Goal: Task Accomplishment & Management: Complete application form

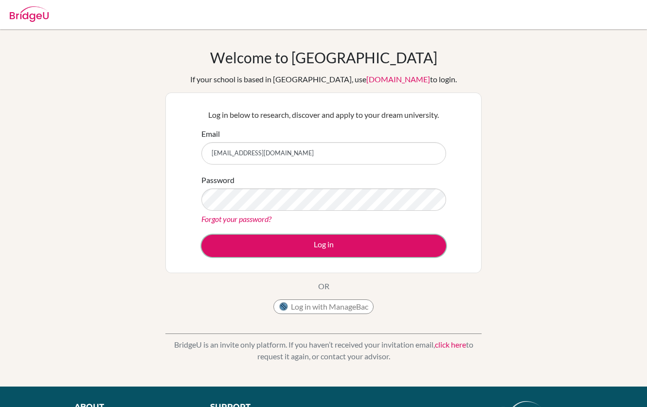
click at [353, 250] on button "Log in" at bounding box center [323, 245] width 245 height 22
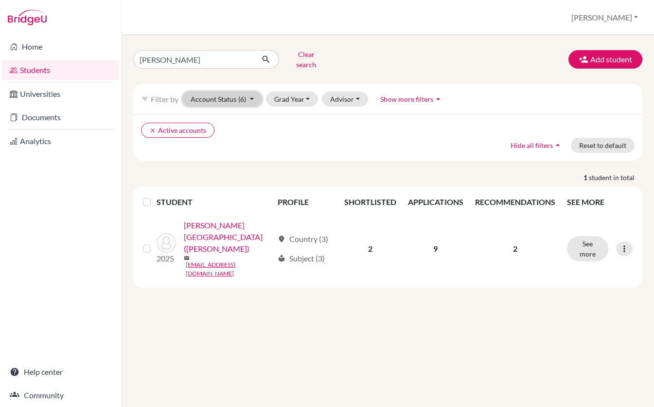
click at [250, 91] on button "Account Status (6)" at bounding box center [222, 98] width 80 height 15
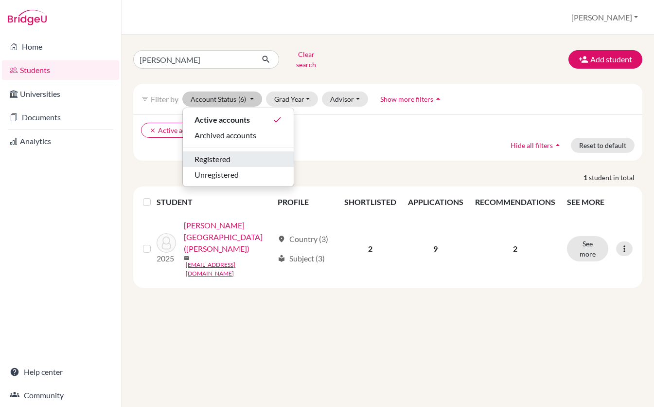
click at [236, 153] on div "Registered" at bounding box center [239, 159] width 88 height 12
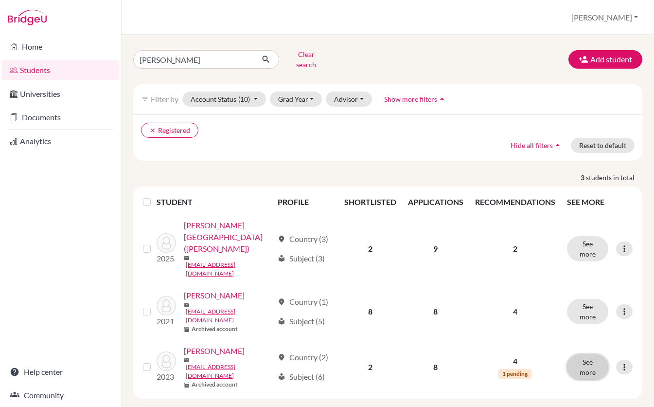
click at [582, 354] on button "See more" at bounding box center [587, 366] width 41 height 25
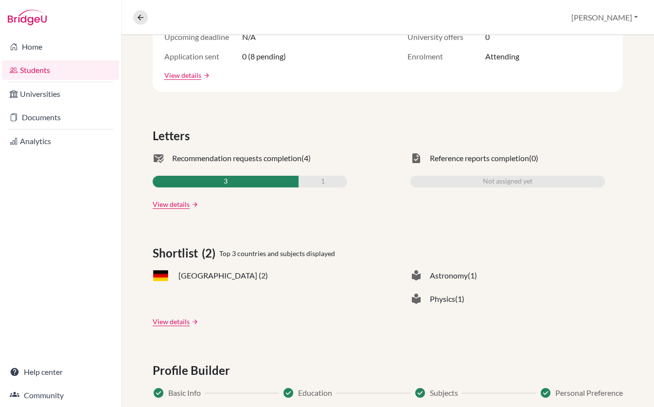
scroll to position [146, 0]
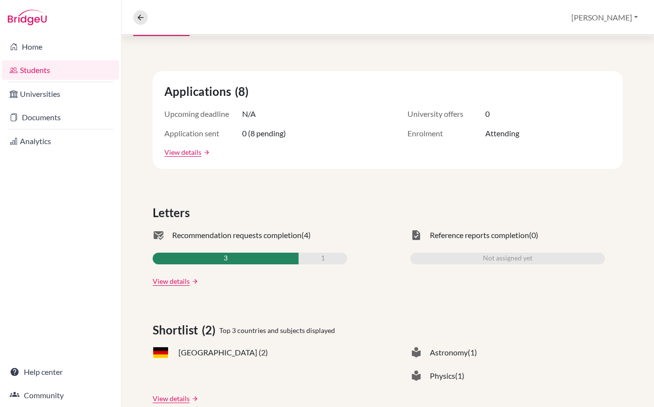
click at [49, 57] on li "Home" at bounding box center [60, 46] width 121 height 23
click at [42, 42] on link "Home" at bounding box center [60, 46] width 117 height 19
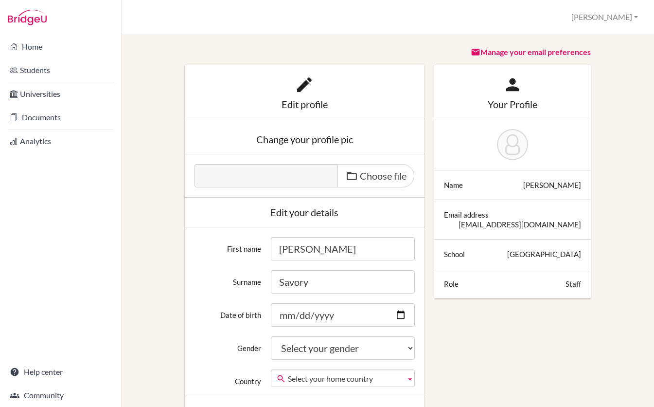
click at [19, 45] on link "Home" at bounding box center [60, 46] width 117 height 19
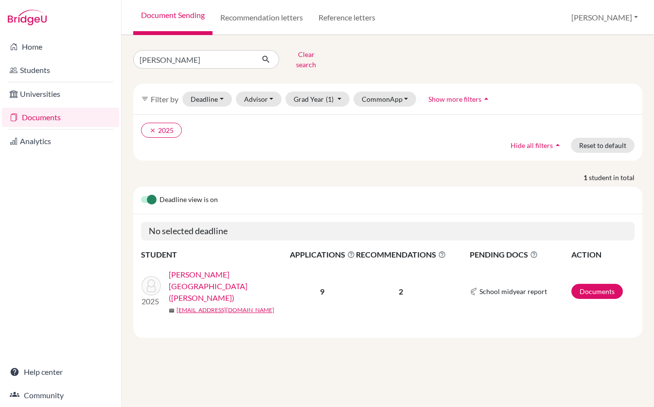
click at [248, 173] on p "1 student in total" at bounding box center [388, 177] width 524 height 10
click at [333, 91] on button "Grad Year (1)" at bounding box center [317, 98] width 64 height 15
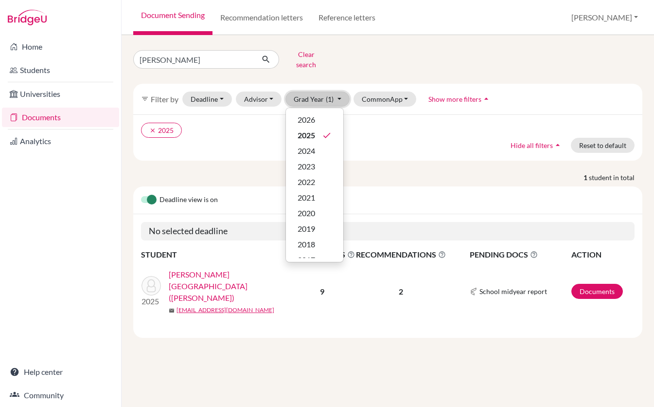
click at [333, 91] on button "Grad Year (1)" at bounding box center [317, 98] width 64 height 15
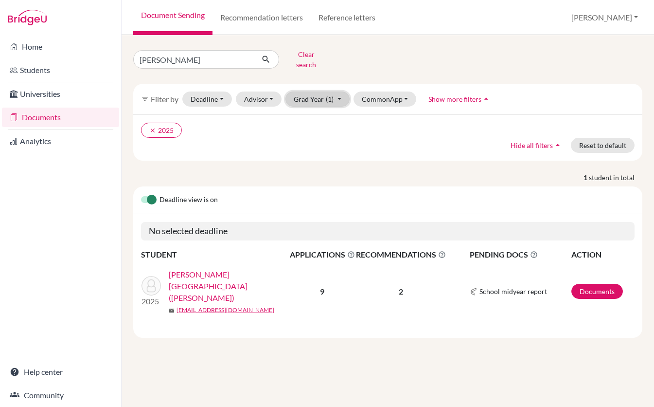
click at [333, 91] on button "Grad Year (1)" at bounding box center [317, 98] width 64 height 15
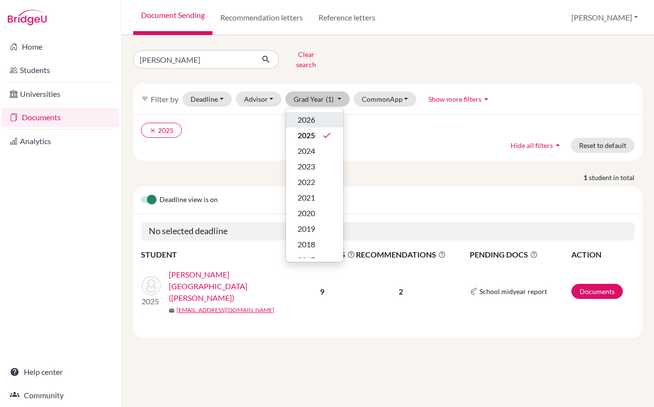
click at [322, 114] on div "2026" at bounding box center [315, 120] width 34 height 12
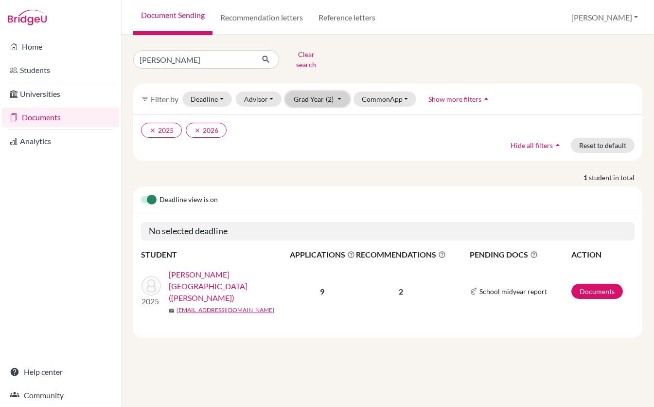
click at [336, 92] on button "Grad Year (2)" at bounding box center [317, 98] width 64 height 15
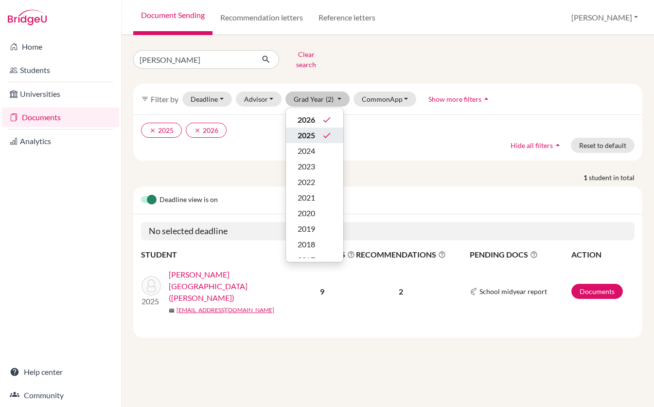
click at [311, 129] on span "2025" at bounding box center [307, 135] width 18 height 12
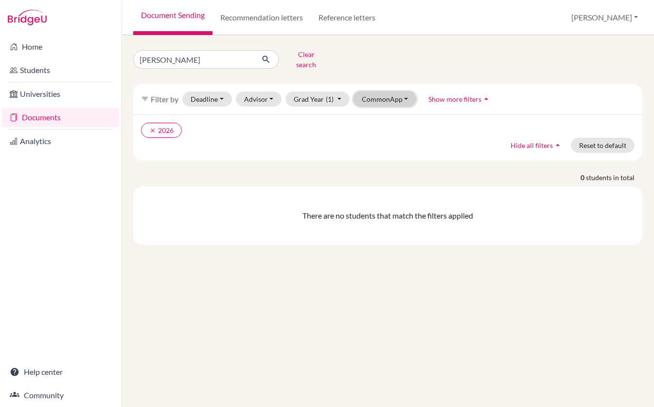
click at [390, 94] on button "CommonApp" at bounding box center [385, 98] width 63 height 15
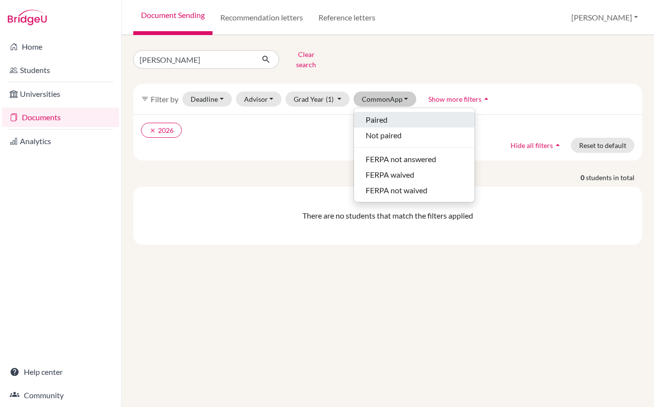
click at [385, 114] on span "Paired" at bounding box center [377, 120] width 22 height 12
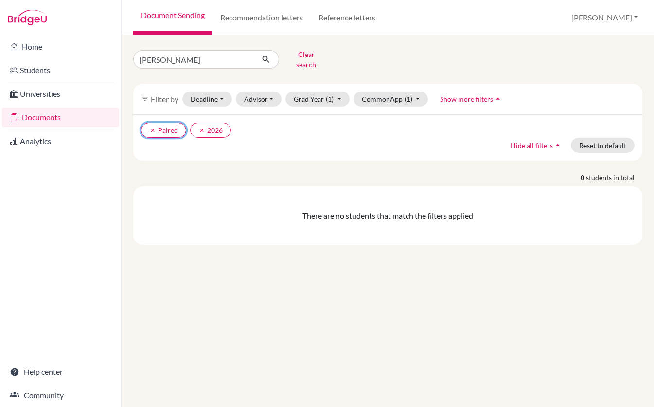
click at [150, 127] on icon "clear" at bounding box center [152, 130] width 7 height 7
click at [148, 123] on button "clear 2026" at bounding box center [161, 130] width 41 height 15
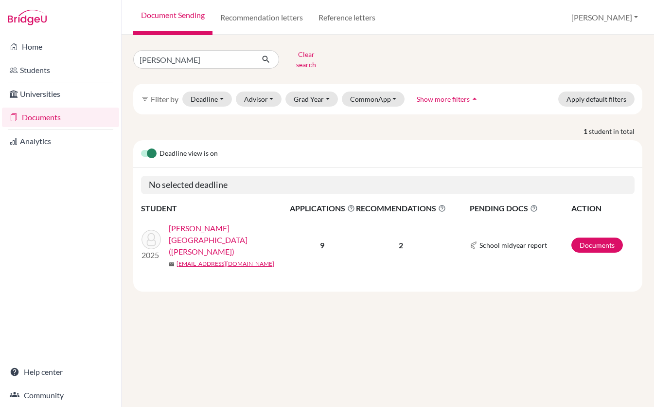
click at [534, 140] on div "Deadline view is on" at bounding box center [387, 154] width 509 height 28
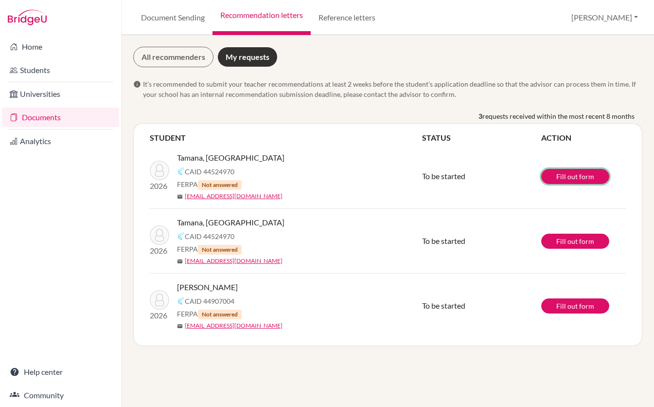
click at [551, 179] on link "Fill out form" at bounding box center [575, 176] width 68 height 15
click at [334, 19] on link "Reference letters" at bounding box center [347, 17] width 72 height 35
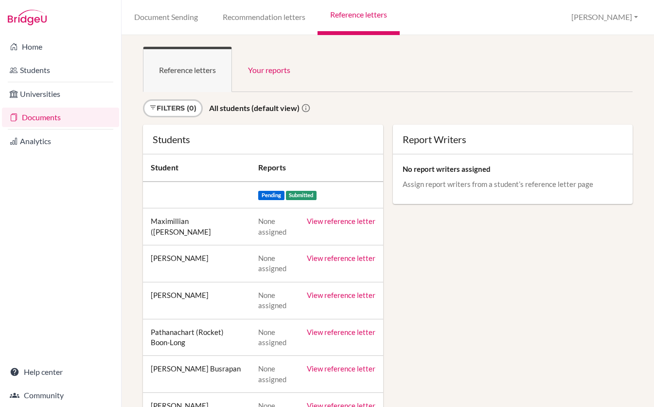
click at [252, 21] on link "Recommendation letters" at bounding box center [263, 17] width 107 height 35
click at [244, 18] on link "Recommendation letters" at bounding box center [263, 17] width 107 height 35
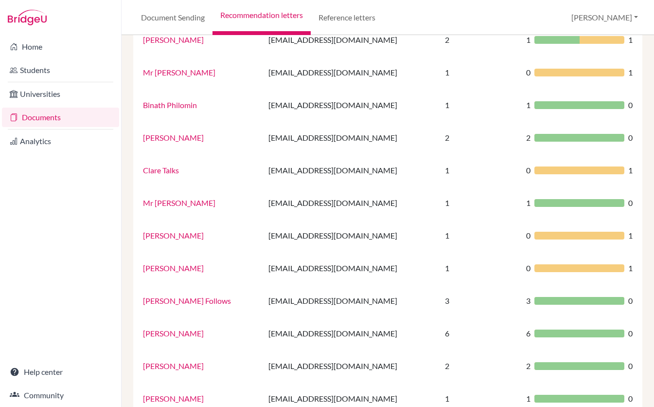
scroll to position [97, 0]
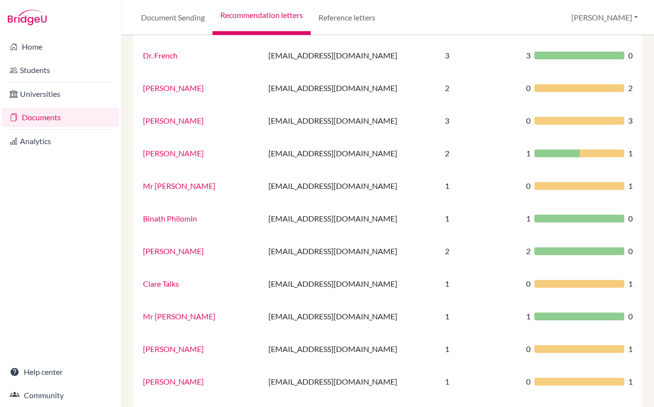
click at [180, 124] on link "[PERSON_NAME]" at bounding box center [173, 120] width 61 height 9
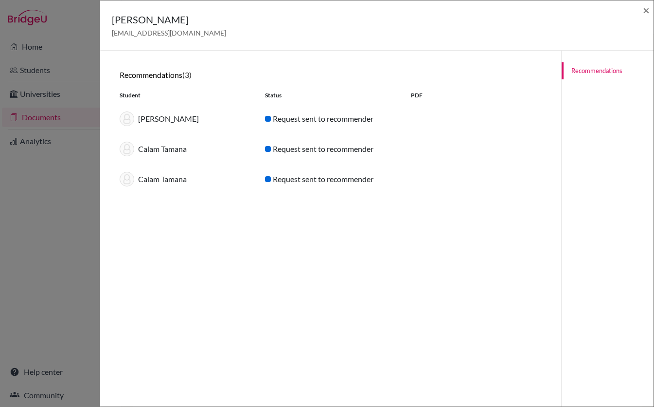
click at [580, 70] on link "Recommendations" at bounding box center [608, 70] width 92 height 17
click at [168, 120] on div "[PERSON_NAME]" at bounding box center [184, 118] width 145 height 15
click at [161, 148] on div "Calam Tamana" at bounding box center [184, 149] width 145 height 15
click at [168, 191] on div "Calam Tamana Request sent to recommender" at bounding box center [330, 179] width 437 height 30
click at [193, 106] on div "Yash Sawhney Request sent to recommender" at bounding box center [330, 119] width 437 height 30
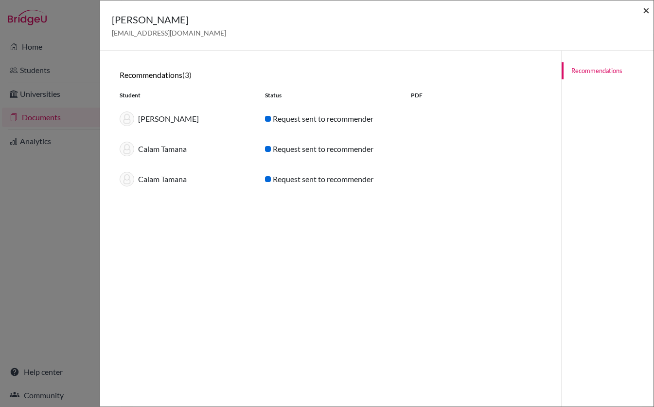
click at [648, 11] on span "×" at bounding box center [646, 10] width 7 height 14
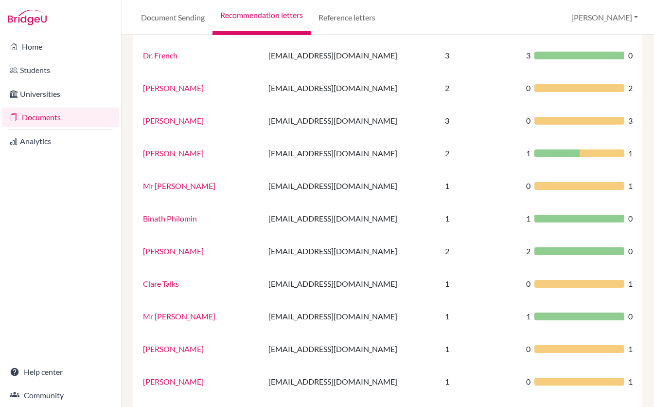
click at [534, 118] on div at bounding box center [579, 121] width 90 height 8
click at [539, 123] on div at bounding box center [579, 121] width 90 height 8
click at [40, 45] on link "Home" at bounding box center [60, 46] width 117 height 19
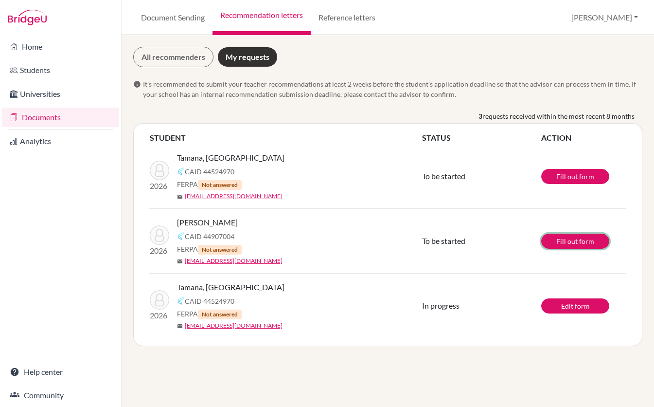
click at [565, 243] on link "Fill out form" at bounding box center [575, 240] width 68 height 15
